Goal: Task Accomplishment & Management: Use online tool/utility

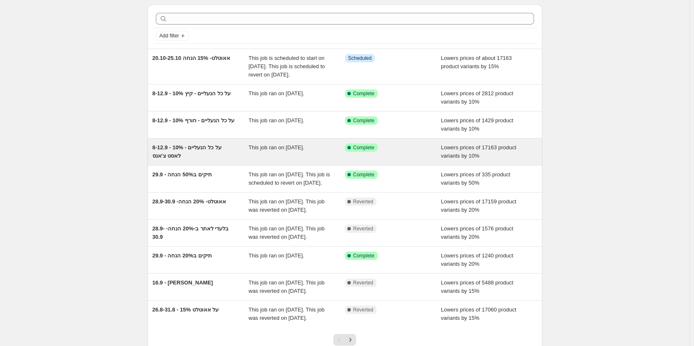
scroll to position [42, 0]
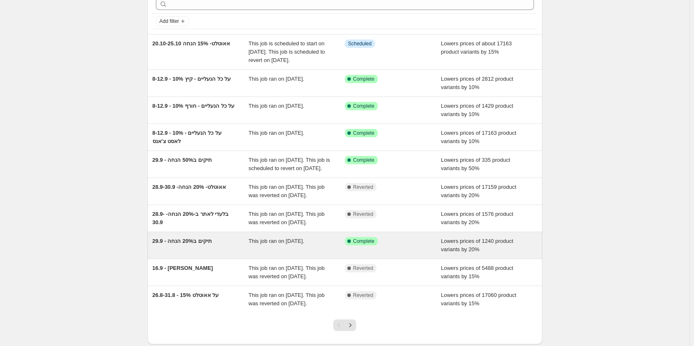
click at [197, 244] on span "29.9 - תיקים ב20% הנחה" at bounding box center [182, 241] width 59 height 6
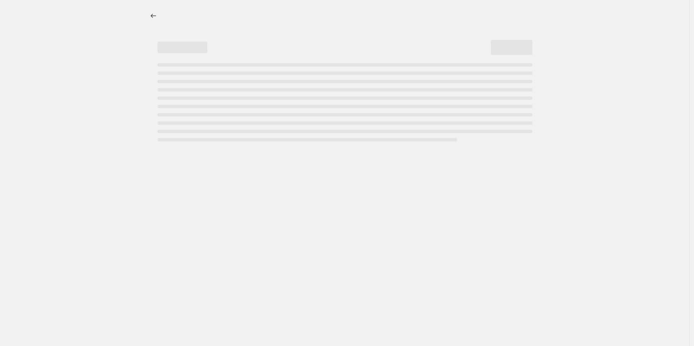
select select "percentage"
select select "collection"
